Goal: Information Seeking & Learning: Understand process/instructions

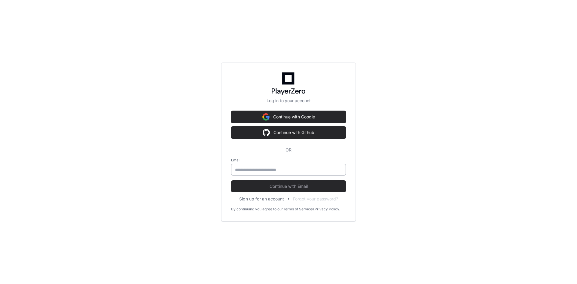
click at [297, 170] on input "email" at bounding box center [288, 170] width 107 height 6
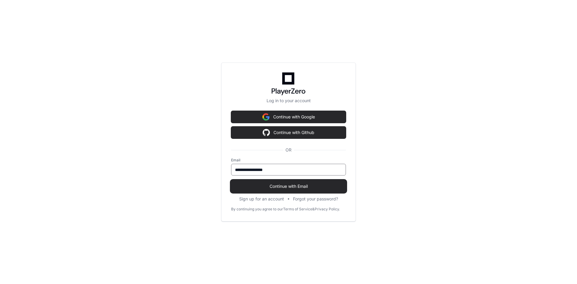
type input "**********"
click at [305, 189] on button "Continue with Email" at bounding box center [288, 186] width 115 height 12
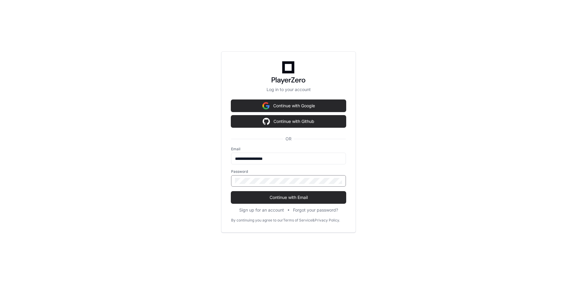
click at [301, 185] on div at bounding box center [288, 180] width 115 height 11
click at [231, 191] on button "Continue with Email" at bounding box center [288, 197] width 115 height 12
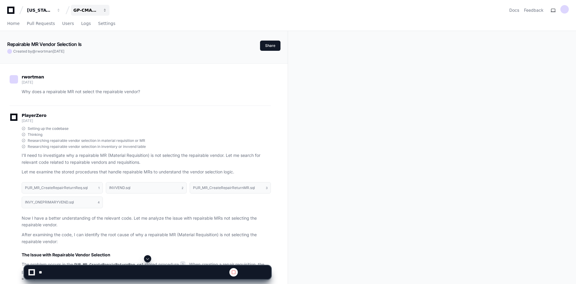
click at [83, 8] on div "GP-CMAG-MP2" at bounding box center [86, 10] width 26 height 6
click at [87, 57] on span "GP-CMAG-MP2" at bounding box center [100, 55] width 35 height 7
click at [6, 17] on div "Home Pull Requests Users Logs Settings" at bounding box center [288, 24] width 576 height 14
click at [11, 22] on span "Home" at bounding box center [13, 24] width 12 height 4
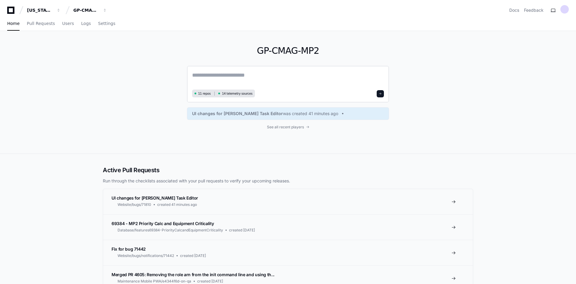
click at [240, 78] on textarea at bounding box center [288, 79] width 192 height 17
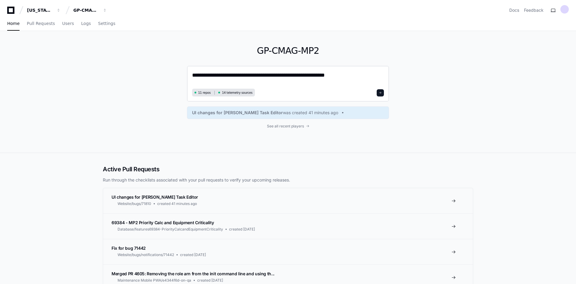
type textarea "**********"
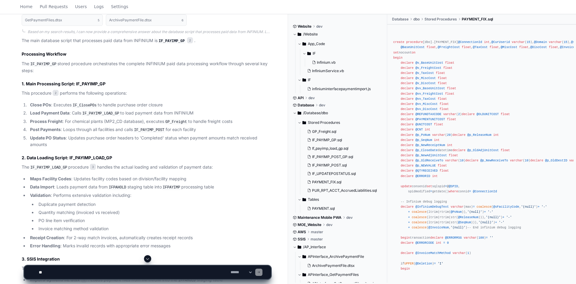
scroll to position [232, 0]
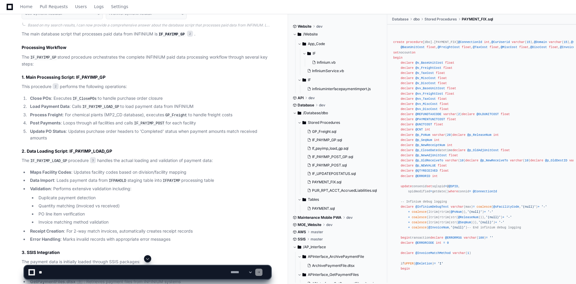
click at [115, 179] on code "IFPAHOLD" at bounding box center [118, 180] width 20 height 5
click at [100, 195] on li "Duplicate payment detection" at bounding box center [154, 197] width 234 height 7
click at [101, 204] on li "Quantity matching (invoiced vs received)" at bounding box center [154, 206] width 234 height 7
click at [120, 212] on li "PO line item verification" at bounding box center [154, 214] width 234 height 7
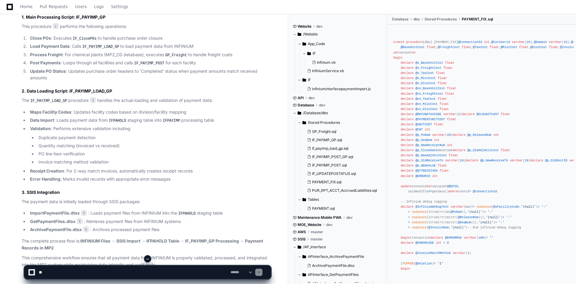
scroll to position [322, 0]
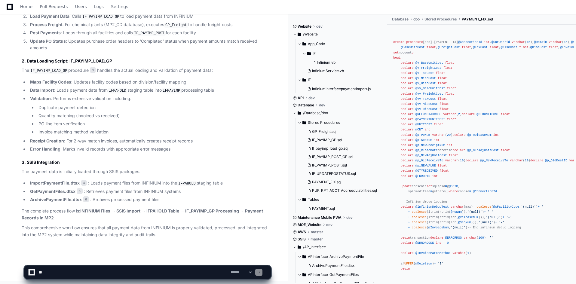
click at [160, 210] on strong "INFINIUM Files → SSIS Import → IFPAHOLD Table → IF_PAYIMP_GP Processing → Payme…" at bounding box center [142, 214] width 241 height 12
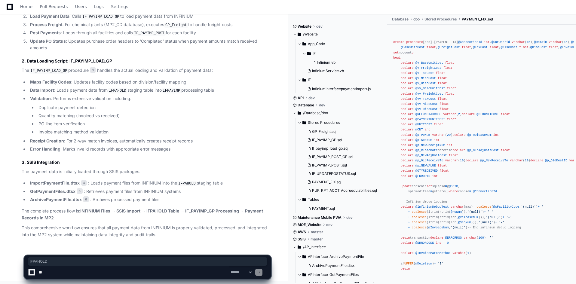
click at [161, 215] on p "The complete process flow is: INFINIUM Files → SSIS Import → IFPAHOLD Table → I…" at bounding box center [146, 215] width 249 height 14
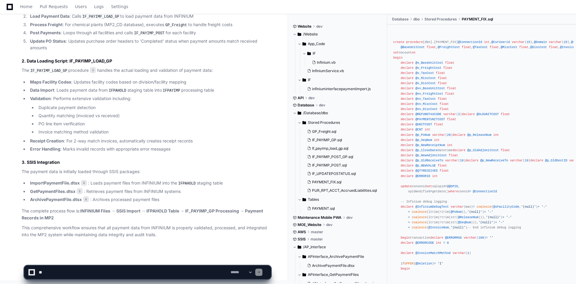
click at [118, 208] on strong "INFINIUM Files → SSIS Import → IFPAHOLD Table → IF_PAYIMP_GP Processing → Payme…" at bounding box center [142, 214] width 241 height 12
click at [66, 180] on strong "ImportPaymentFile.dtsx" at bounding box center [55, 182] width 50 height 5
click at [83, 181] on span "4" at bounding box center [84, 183] width 6 height 6
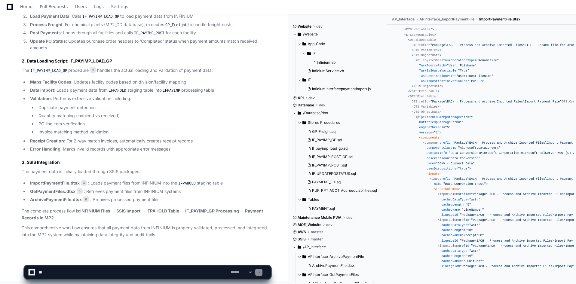
scroll to position [1022, 0]
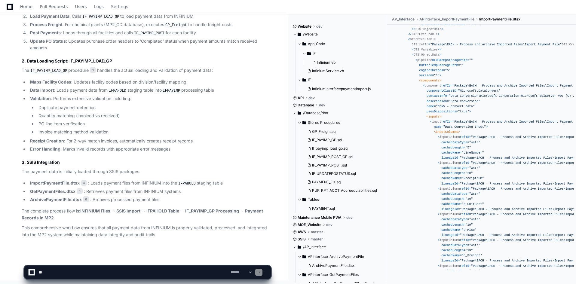
click at [122, 182] on li "ImportPaymentFile.dtsx 4 : Loads payment files from INFINIUM into the IFPAHOLD …" at bounding box center [149, 183] width 243 height 7
click at [42, 189] on strong "GetPaymentFiles.dtsx" at bounding box center [52, 191] width 45 height 5
click at [42, 182] on strong "ImportPaymentFile.dtsx" at bounding box center [55, 182] width 50 height 5
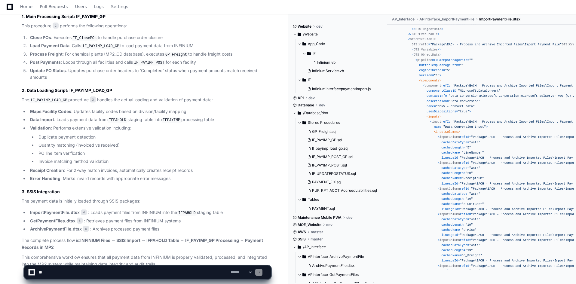
scroll to position [262, 0]
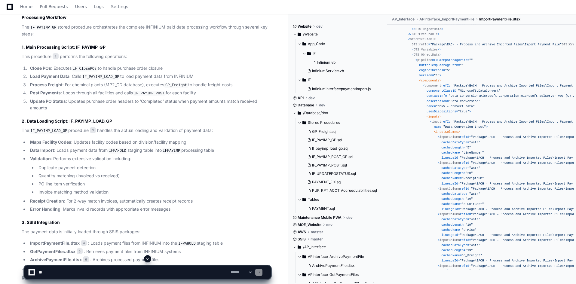
click at [42, 127] on p "The IF_PAYIMP_LOAD_GP procedure 3 handles the actual loading and validation of …" at bounding box center [146, 130] width 249 height 7
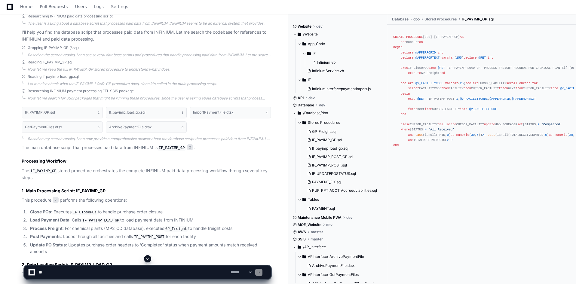
scroll to position [112, 0]
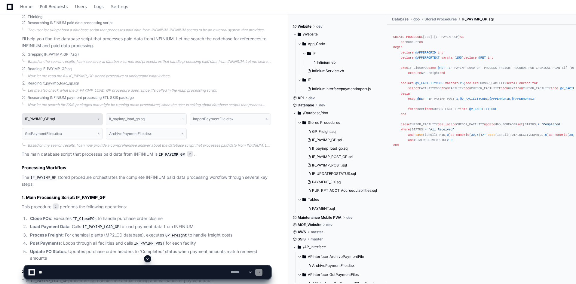
click at [74, 120] on button "IF_PAYIMP_GP.sql 2" at bounding box center [62, 118] width 81 height 11
click at [495, 132] on div "CREATE PROCEDURE [dbo].[IF_PAYIMP_GP] AS set nocount on begin declare @APPERROR…" at bounding box center [481, 91] width 177 height 124
click at [479, 125] on div "CREATE PROCEDURE [dbo].[IF_PAYIMP_GP] AS set nocount on begin declare @APPERROR…" at bounding box center [481, 91] width 177 height 124
click at [479, 128] on div "CREATE PROCEDURE [dbo].[IF_PAYIMP_GP] AS set nocount on begin declare @APPERROR…" at bounding box center [481, 91] width 177 height 124
